Goal: Task Accomplishment & Management: Use online tool/utility

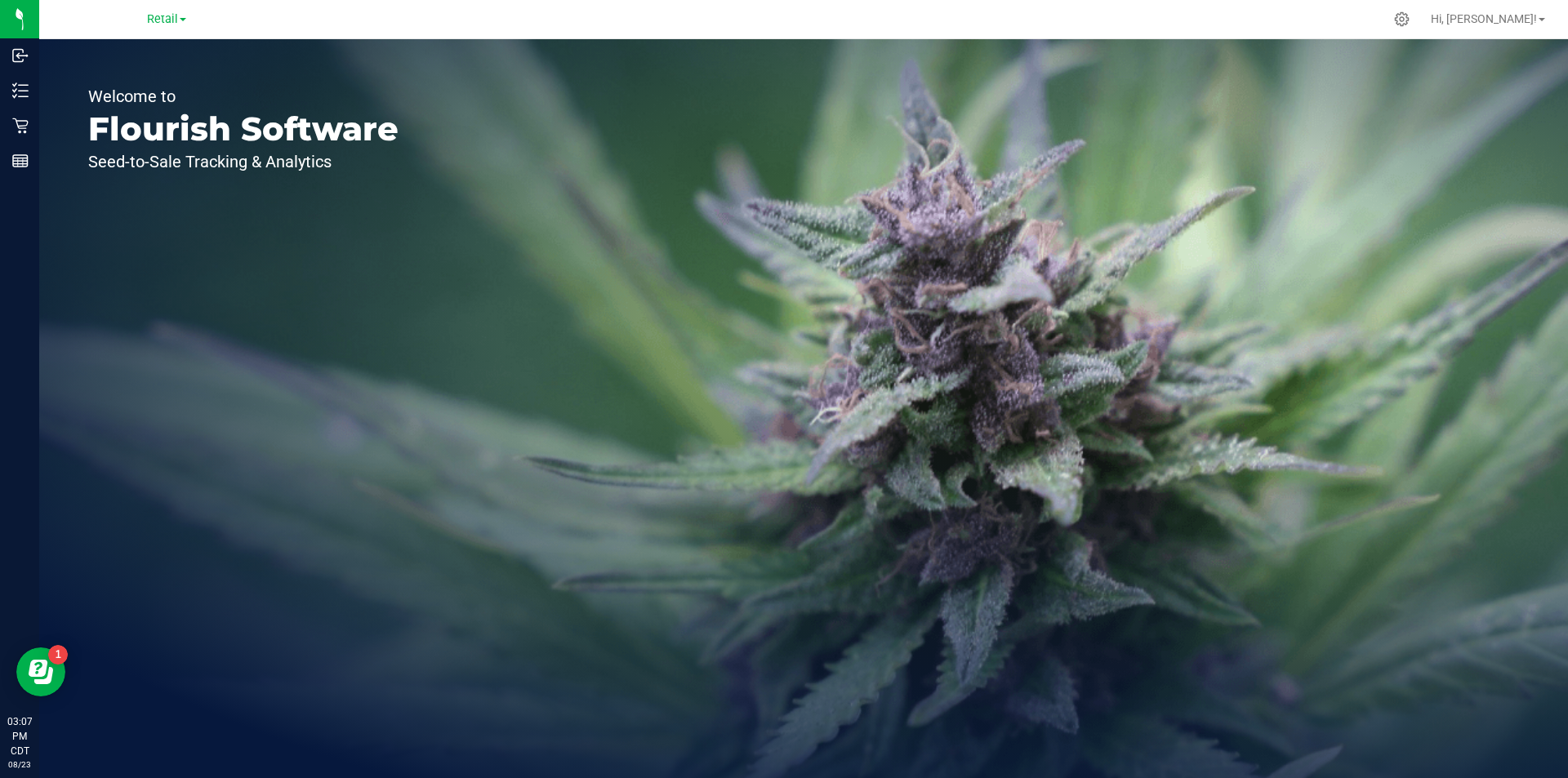
drag, startPoint x: 0, startPoint y: 0, endPoint x: 913, endPoint y: 421, distance: 1005.4
click at [885, 416] on div "Welcome to Flourish Software Seed-to-Sale Tracking & Analytics" at bounding box center [804, 409] width 1529 height 739
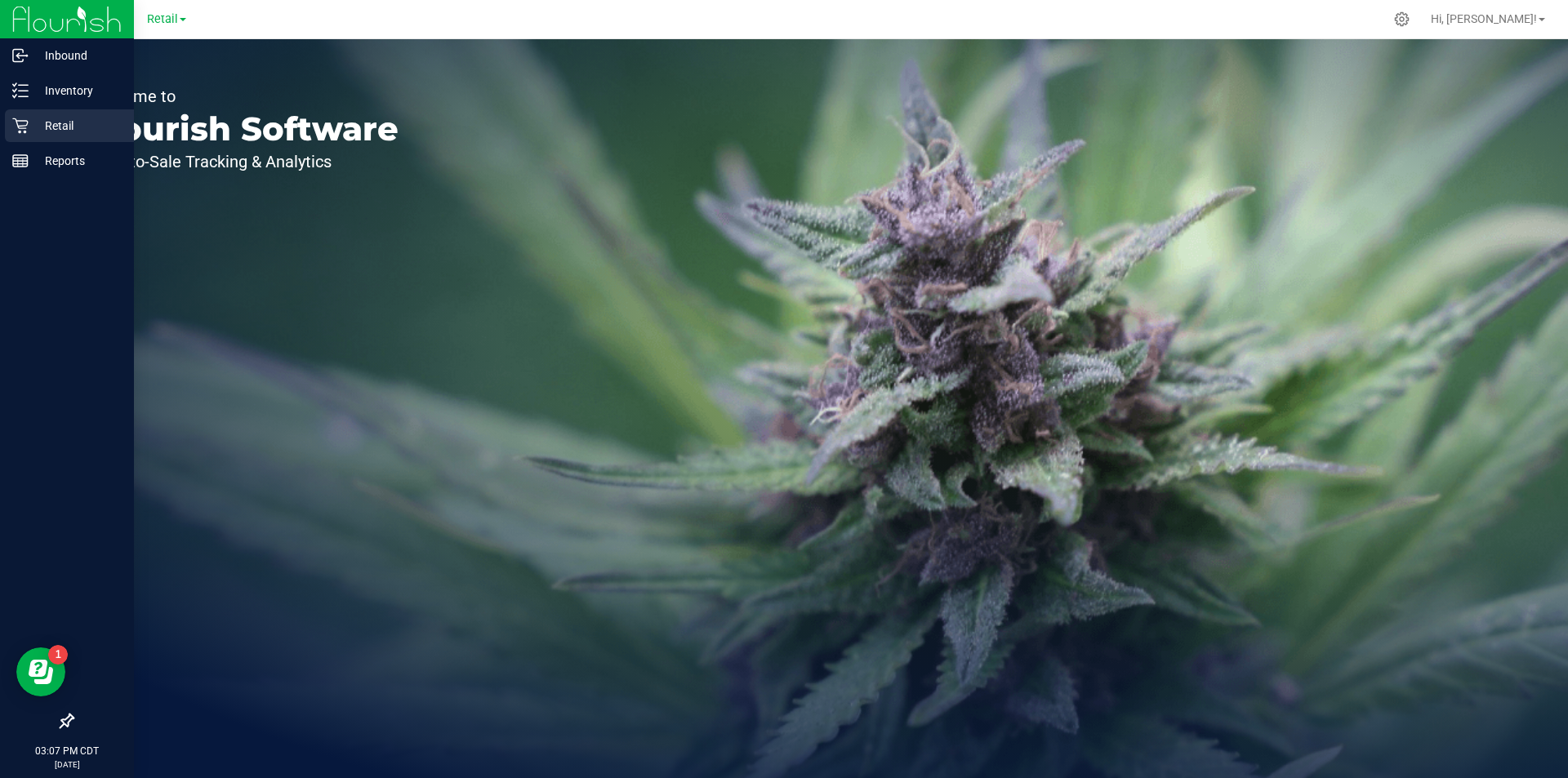
click at [43, 121] on p "Retail" at bounding box center [77, 126] width 98 height 20
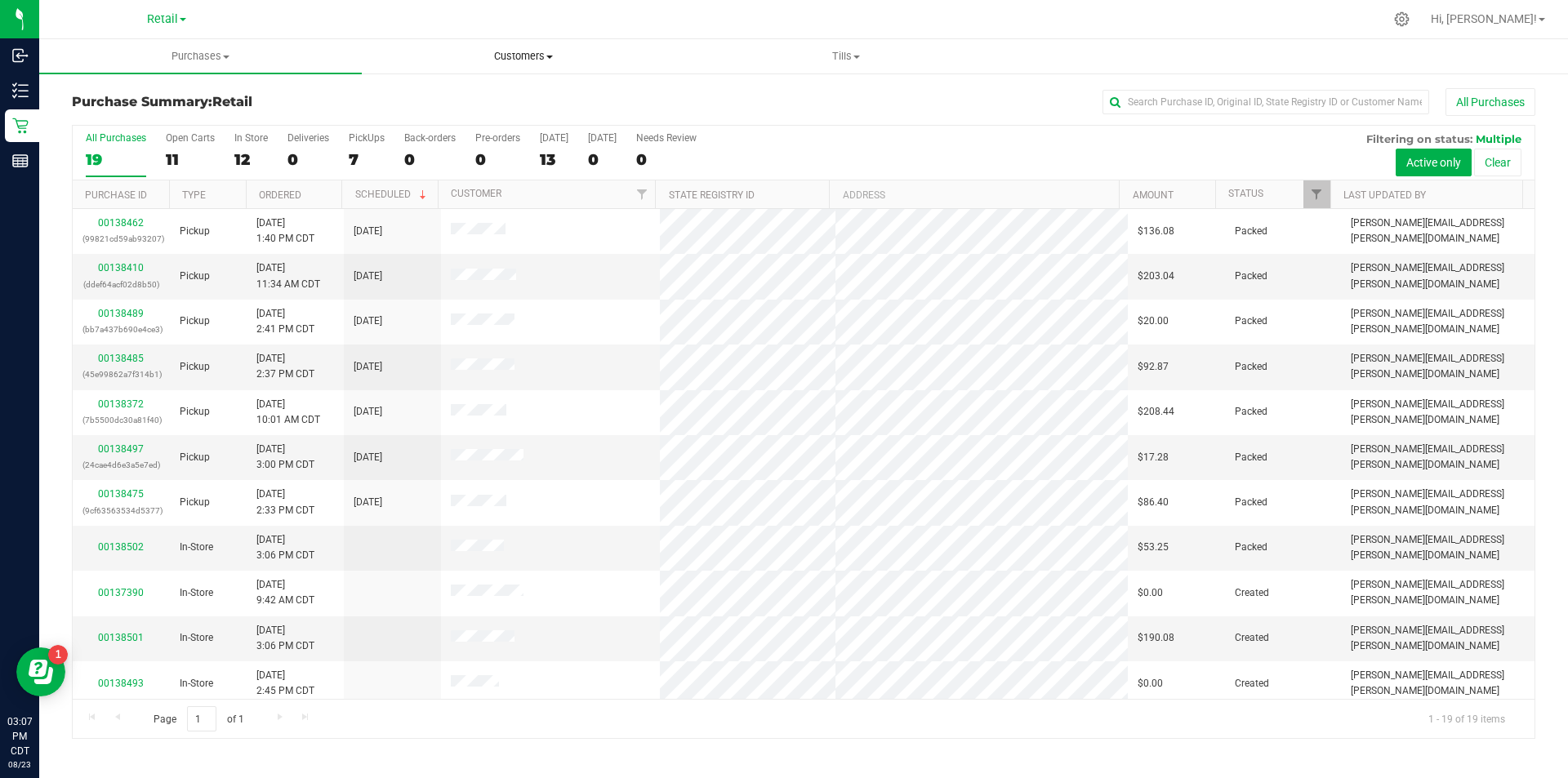
click at [499, 58] on span "Customers" at bounding box center [523, 57] width 321 height 15
click at [450, 90] on li "All customers" at bounding box center [523, 98] width 323 height 20
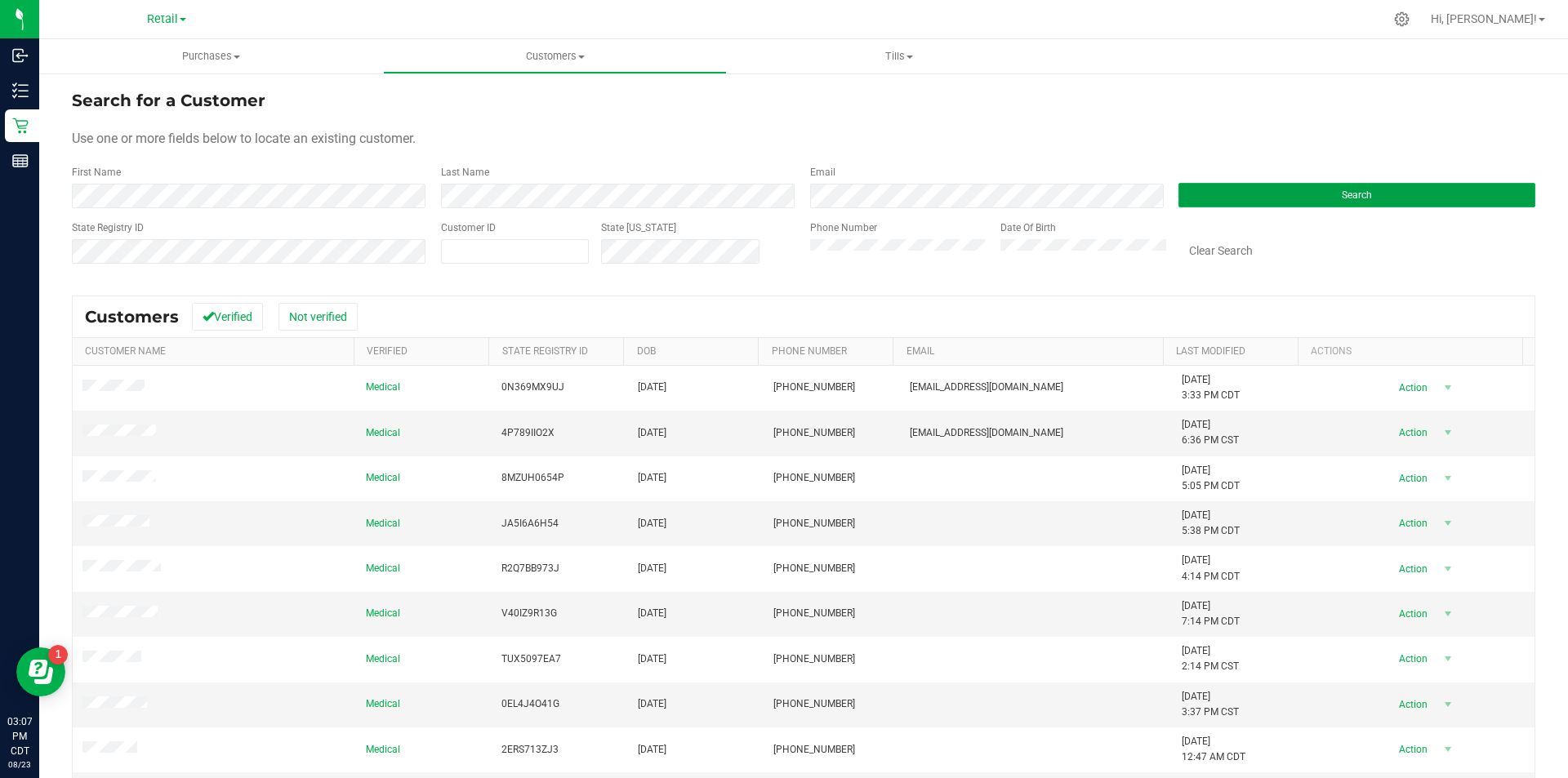
click at [1178, 183] on button "Search" at bounding box center [1357, 195] width 357 height 25
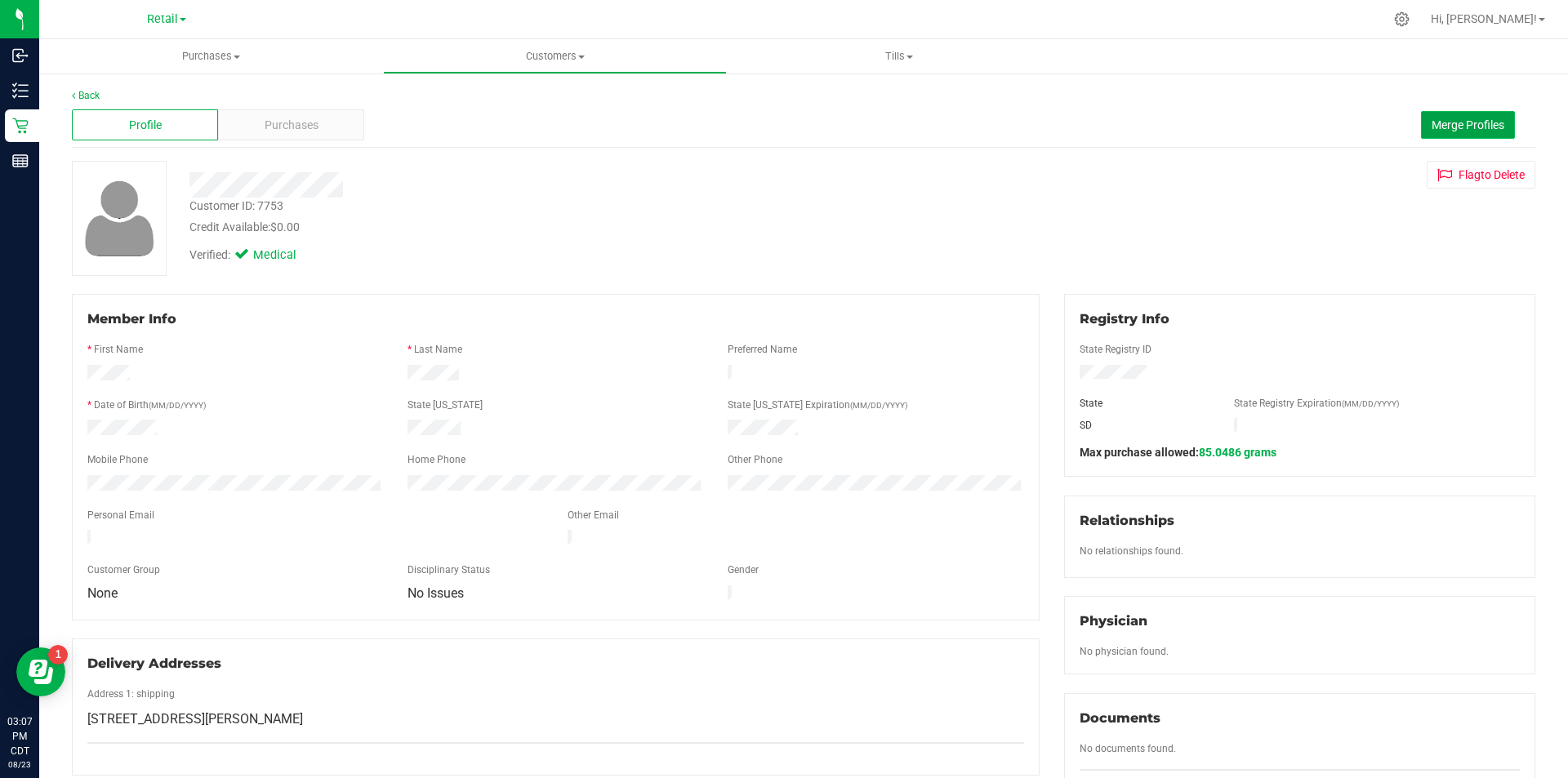
click at [1448, 119] on span "Merge Profiles" at bounding box center [1468, 125] width 73 height 13
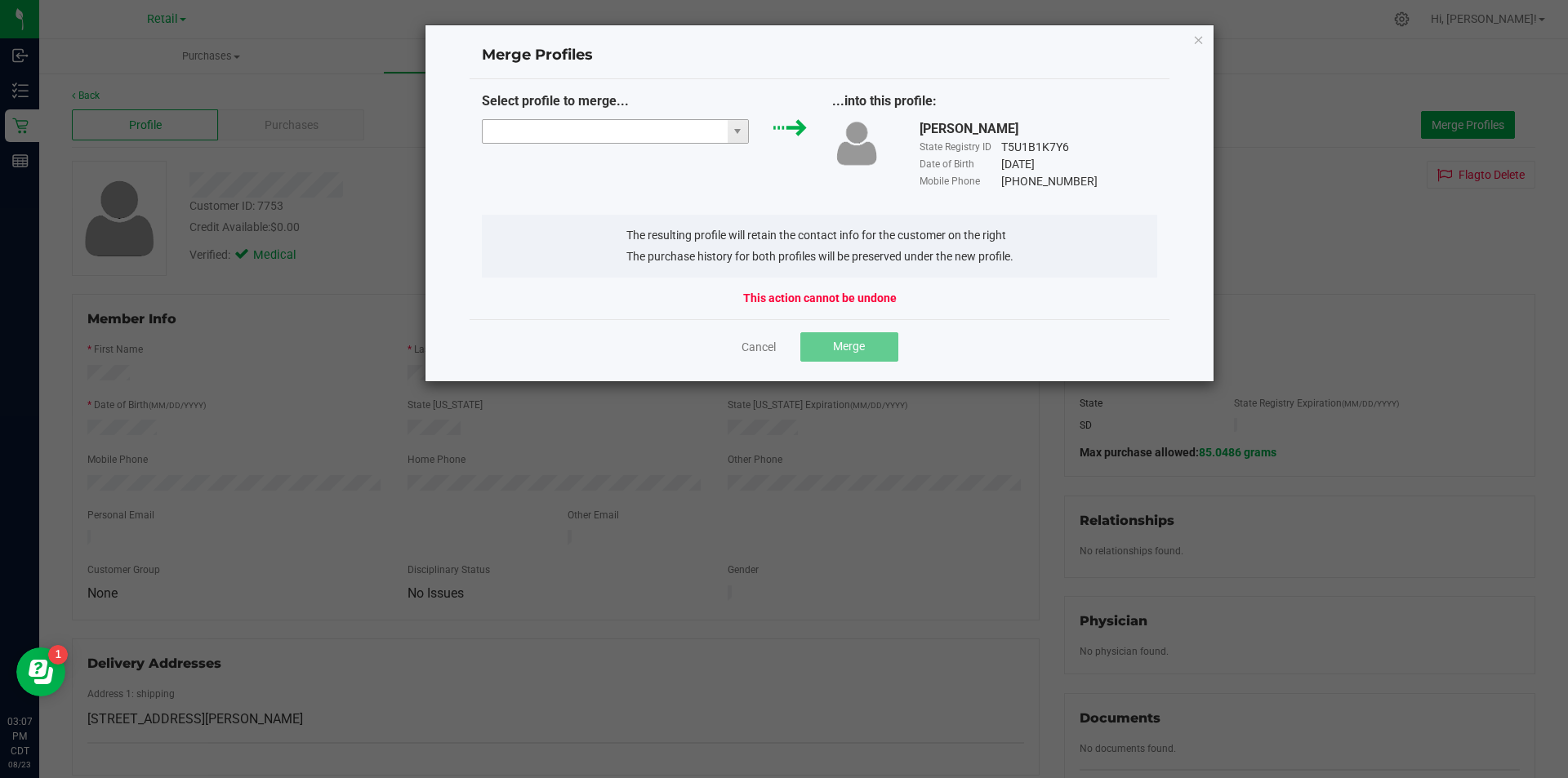
click at [693, 127] on input "NO DATA FOUND" at bounding box center [605, 131] width 245 height 23
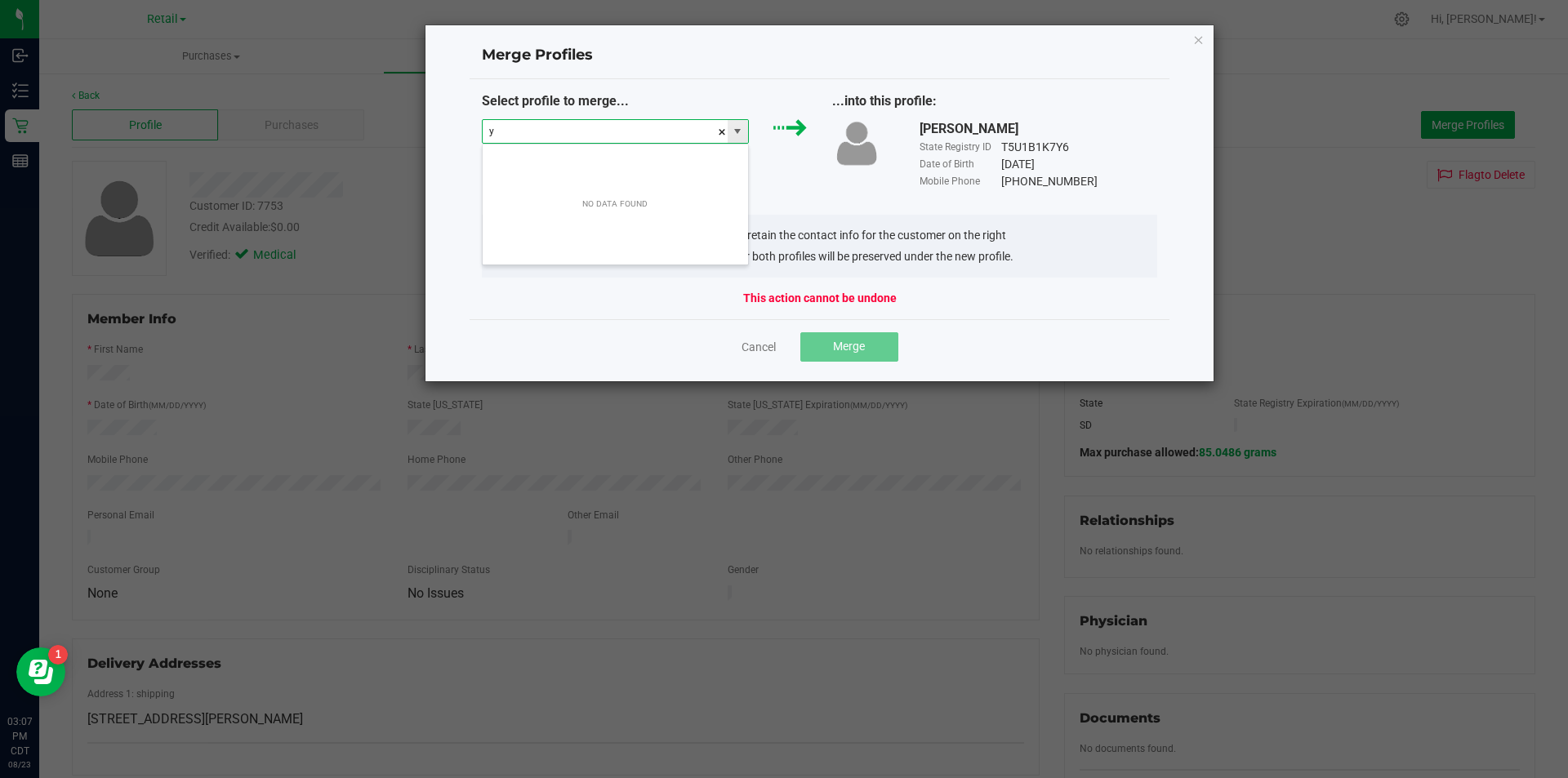
scroll to position [25, 268]
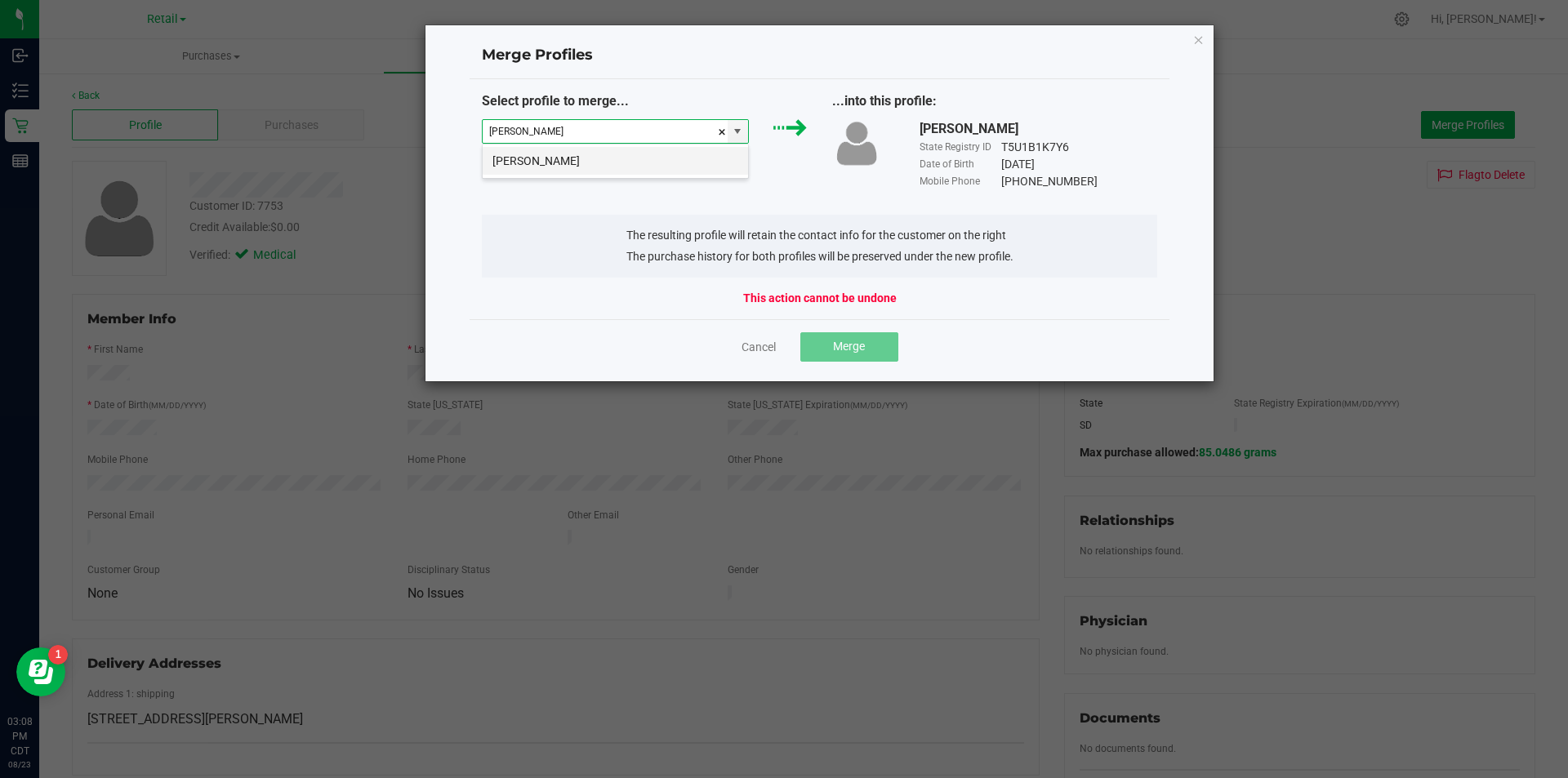
click at [624, 153] on li "Yvonne Hoffman" at bounding box center [615, 161] width 265 height 27
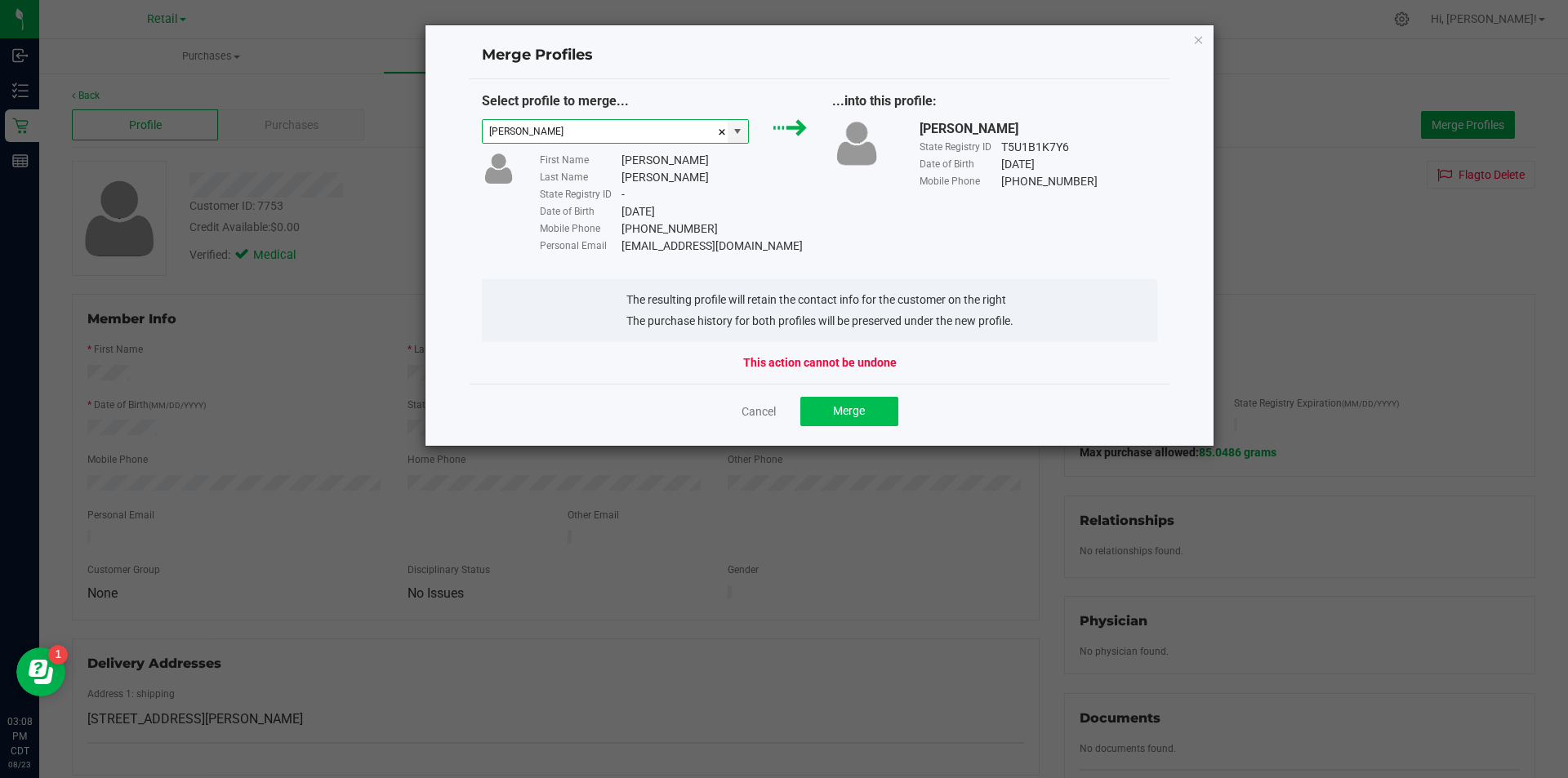
type input "Yvonne Hoffman"
click at [830, 402] on button "Merge" at bounding box center [850, 411] width 98 height 29
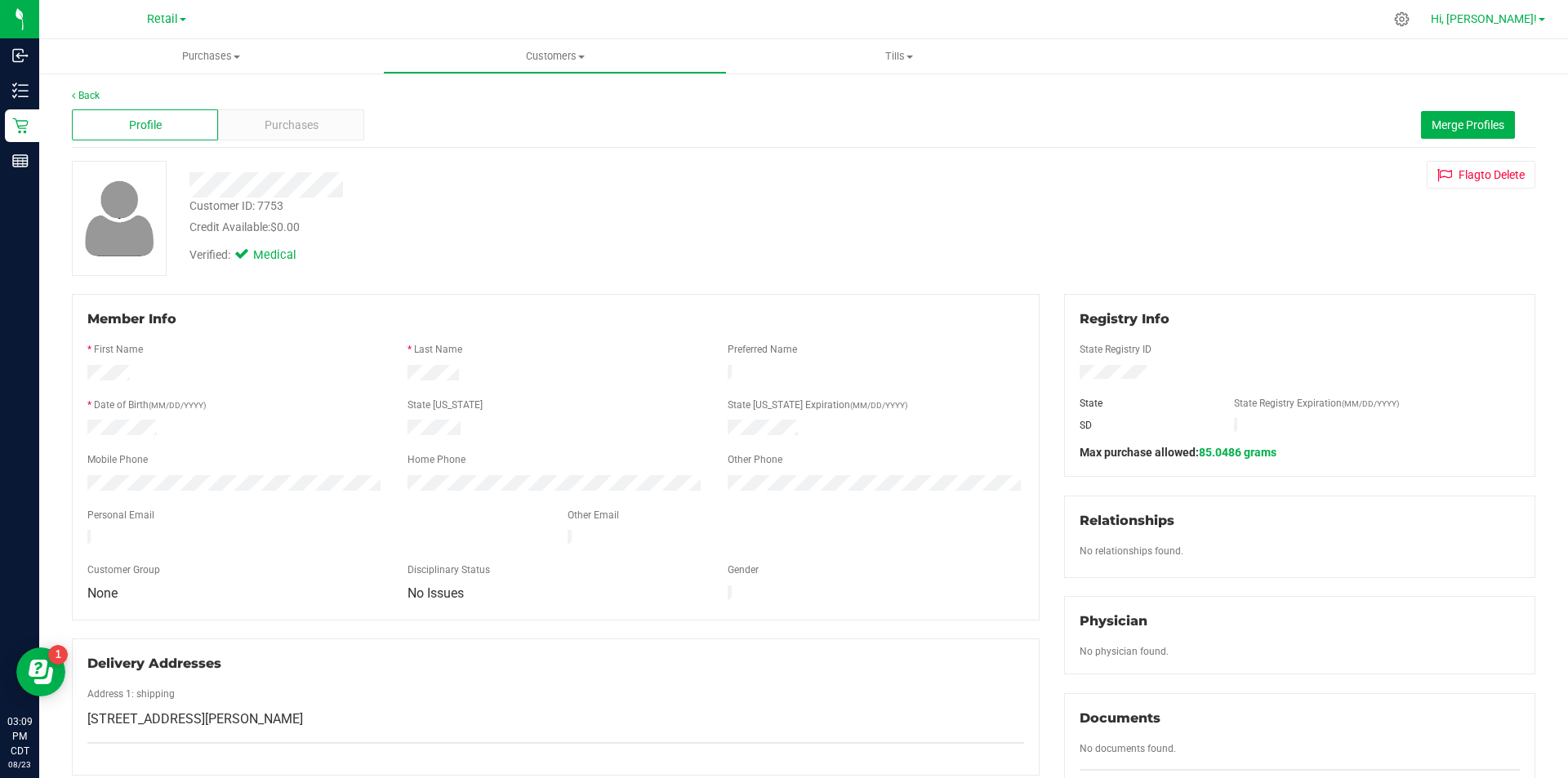
click at [1520, 18] on span "Hi, Sophia!" at bounding box center [1484, 19] width 106 height 13
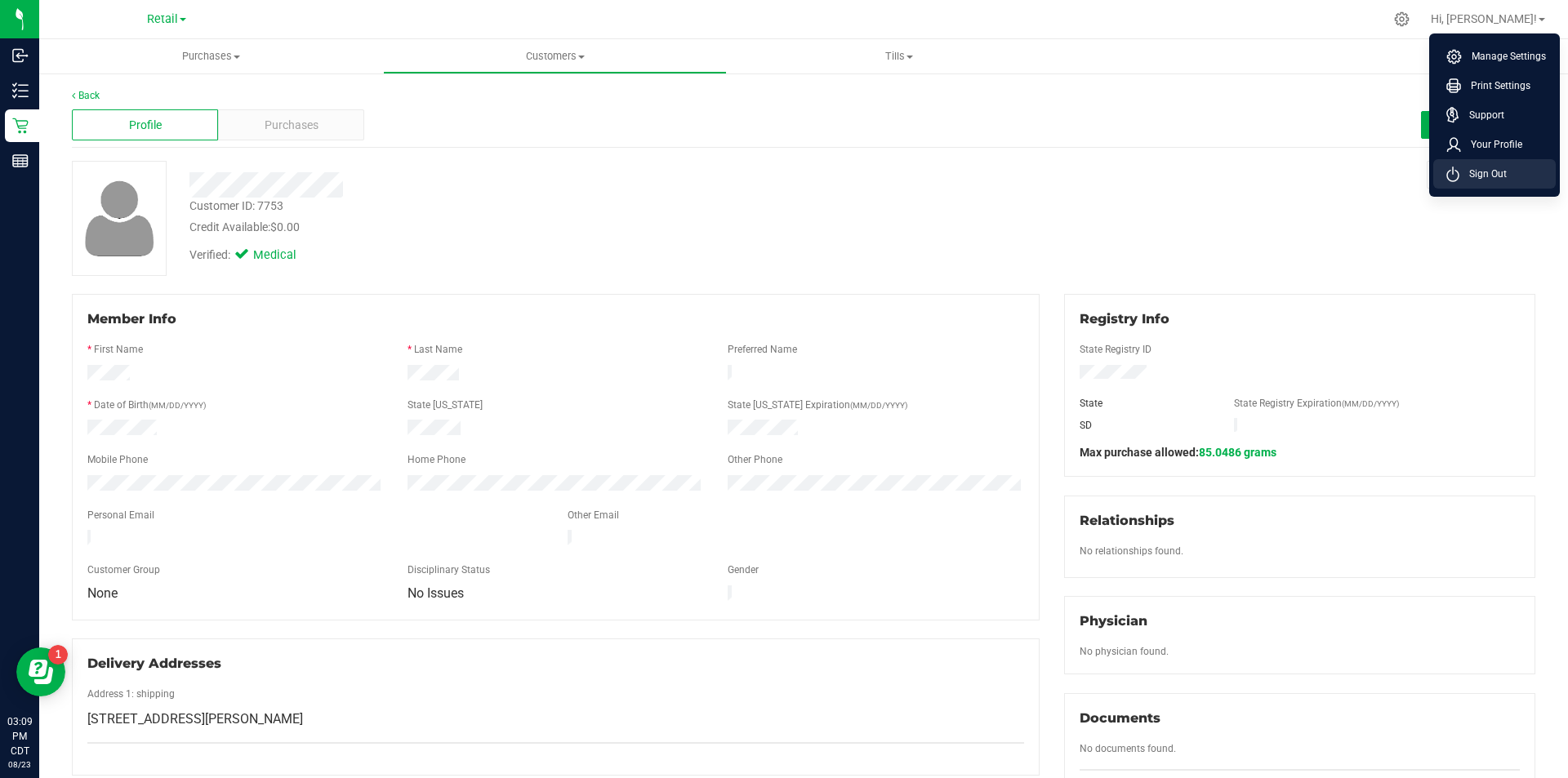
click at [1487, 174] on span "Sign Out" at bounding box center [1483, 174] width 47 height 16
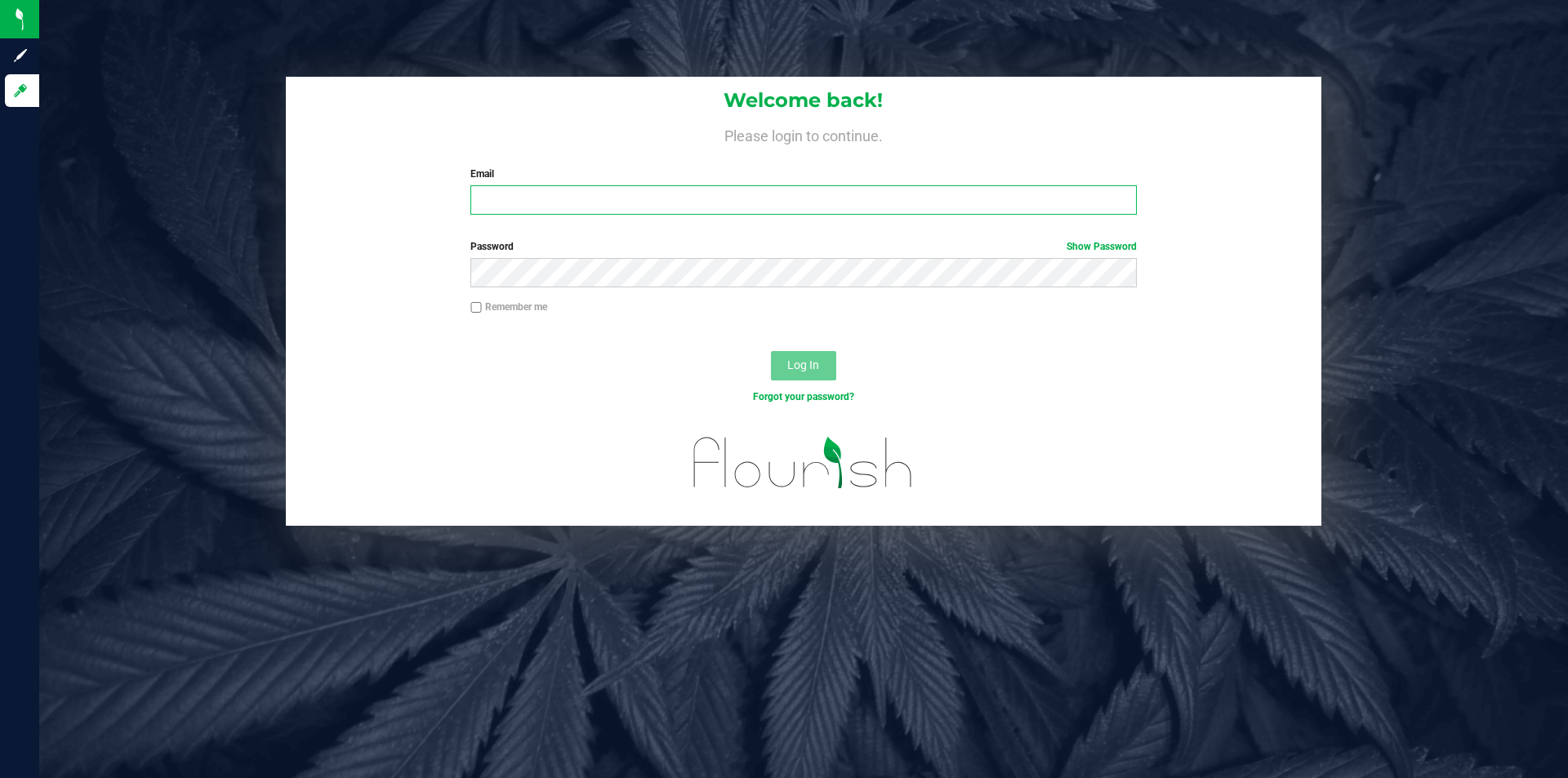
click at [547, 203] on input "Email" at bounding box center [802, 199] width 666 height 29
type input "[PERSON_NAME][EMAIL_ADDRESS][PERSON_NAME][DOMAIN_NAME]"
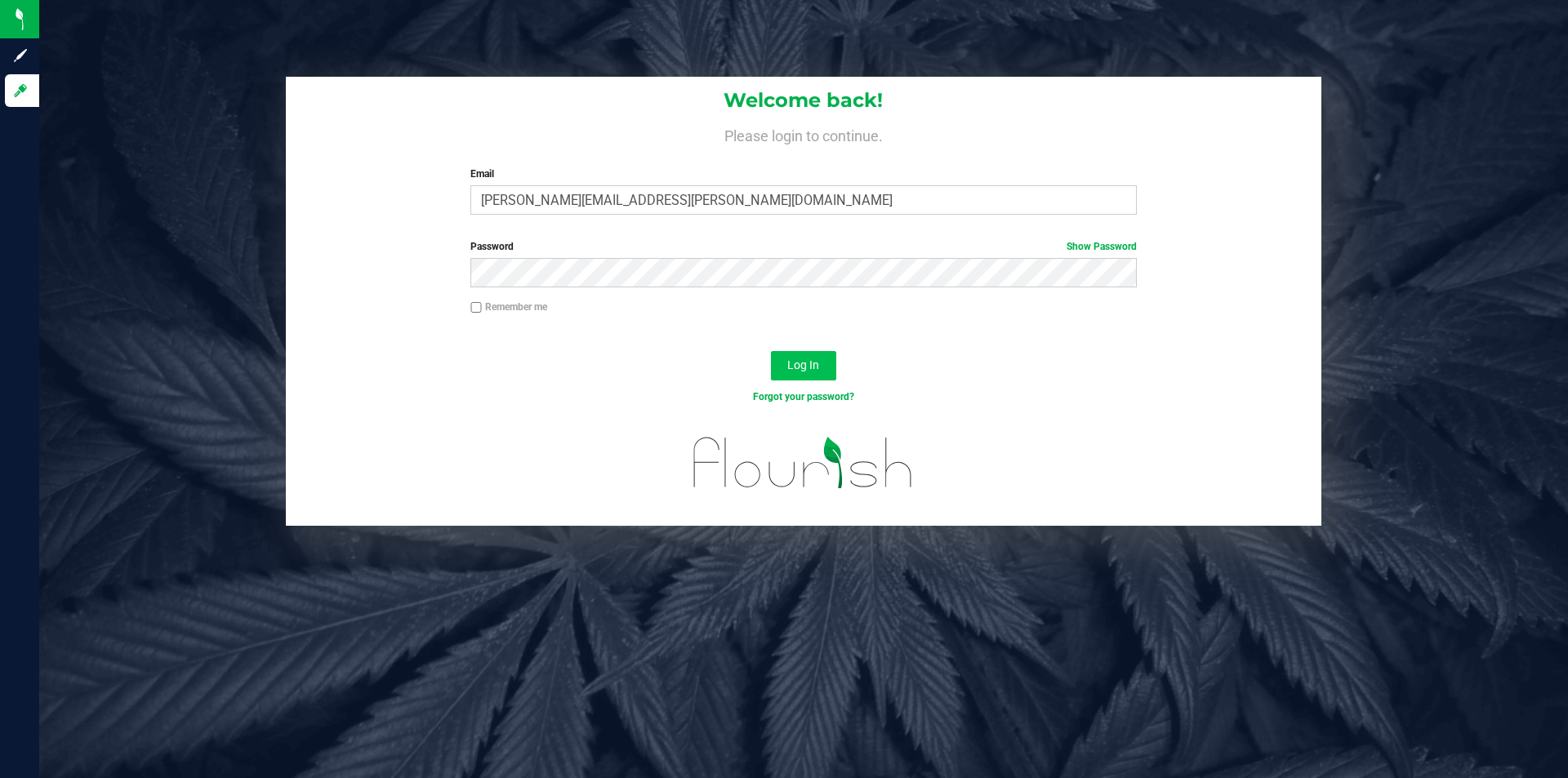
click at [803, 364] on span "Log In" at bounding box center [803, 365] width 32 height 13
